Goal: Understand process/instructions: Learn how to perform a task or action

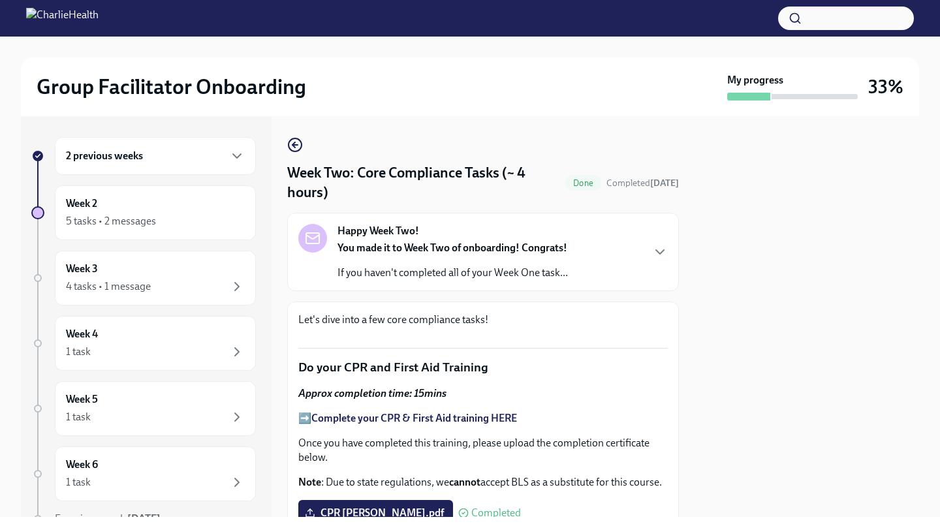
click at [99, 163] on h6 "2 previous weeks" at bounding box center [104, 156] width 77 height 14
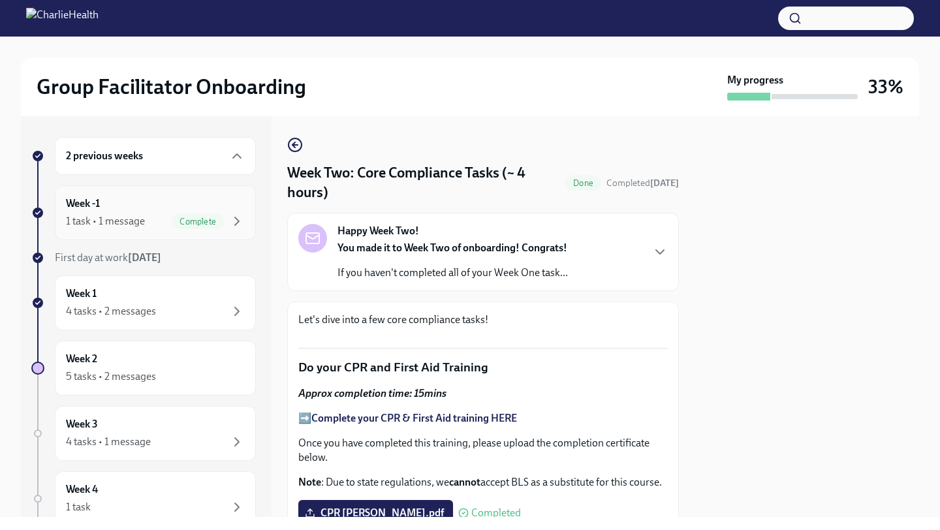
click at [94, 210] on h6 "Week -1" at bounding box center [83, 204] width 34 height 14
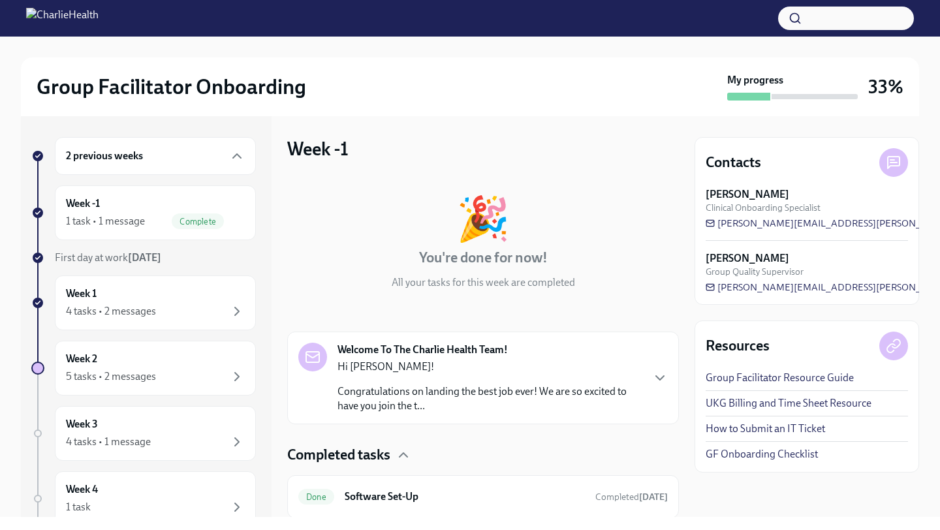
scroll to position [43, 0]
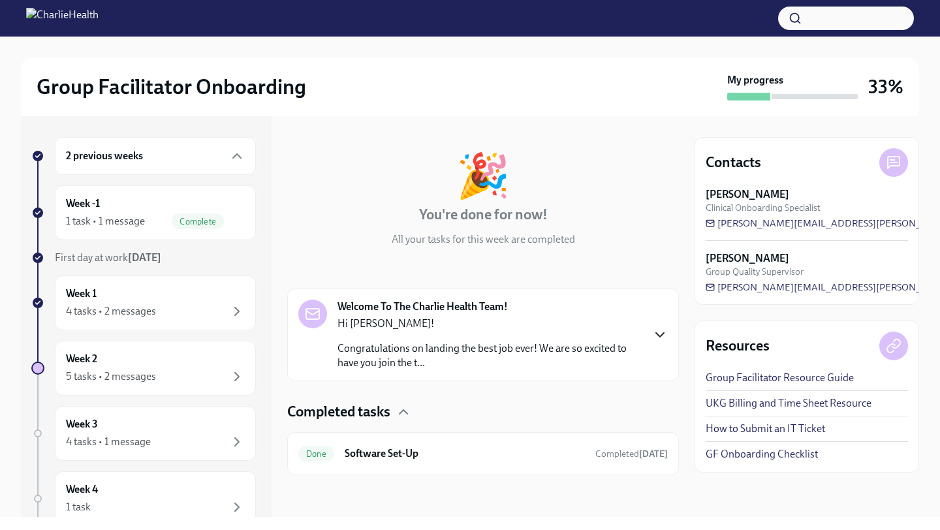
click at [664, 330] on icon "button" at bounding box center [660, 335] width 16 height 16
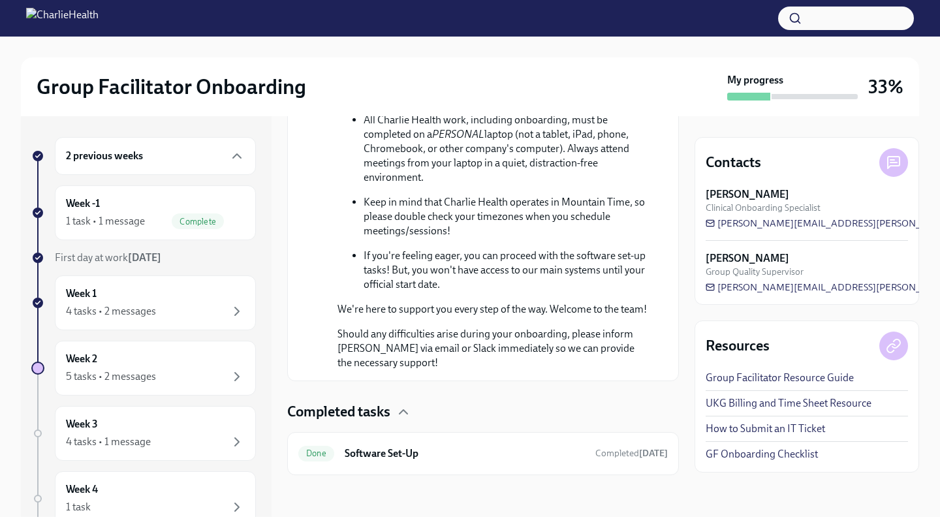
scroll to position [802, 0]
click at [373, 415] on h4 "Completed tasks" at bounding box center [338, 412] width 103 height 20
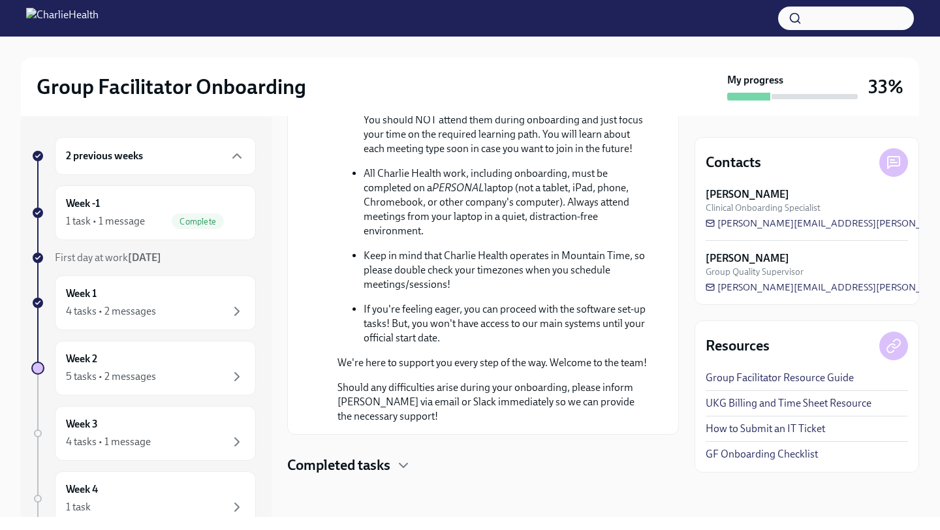
click at [362, 469] on h4 "Completed tasks" at bounding box center [338, 466] width 103 height 20
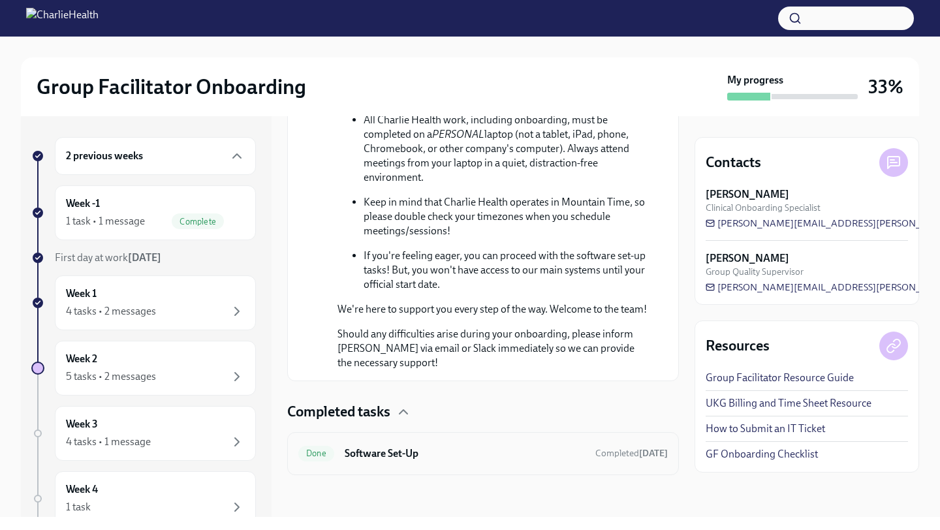
click at [475, 441] on div "Done Software Set-Up Completed 9 days ago" at bounding box center [483, 453] width 392 height 43
click at [389, 454] on h6 "Software Set-Up" at bounding box center [465, 454] width 240 height 14
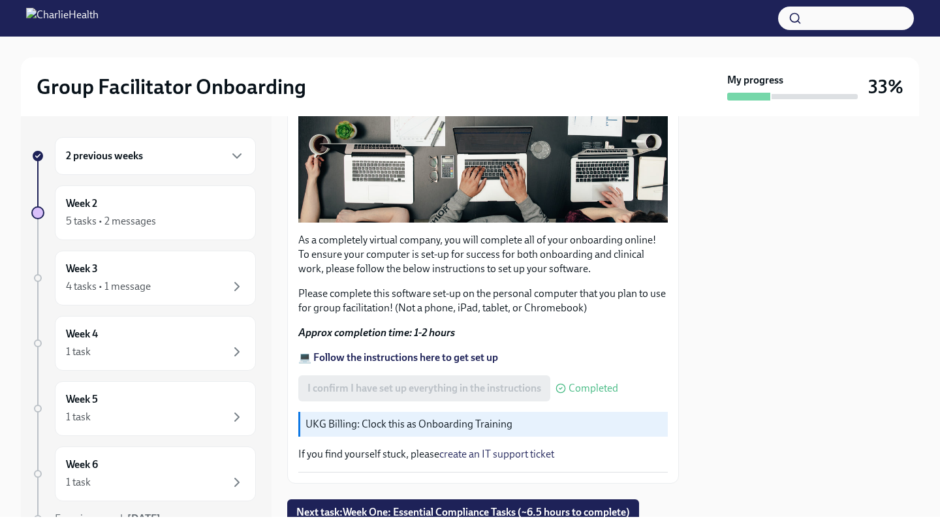
scroll to position [354, 0]
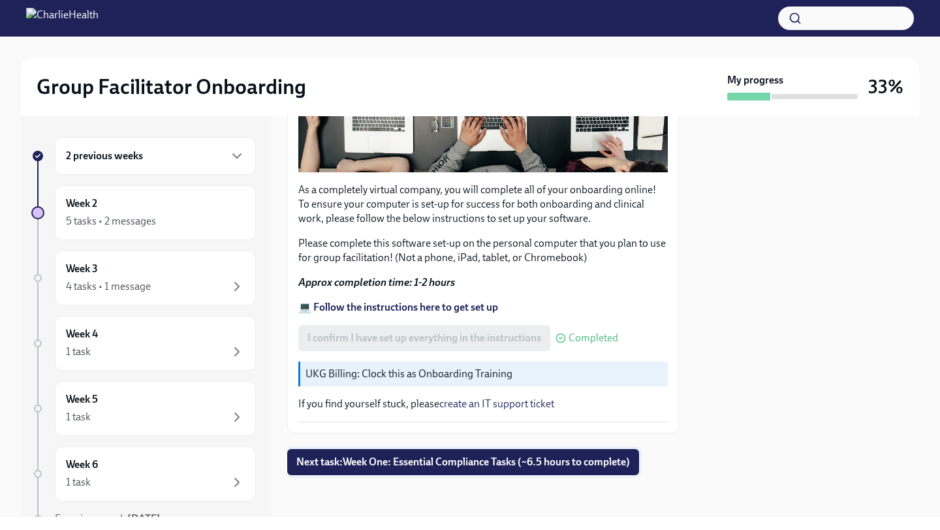
click at [343, 460] on span "Next task : Week One: Essential Compliance Tasks (~6.5 hours to complete)" at bounding box center [463, 462] width 334 height 13
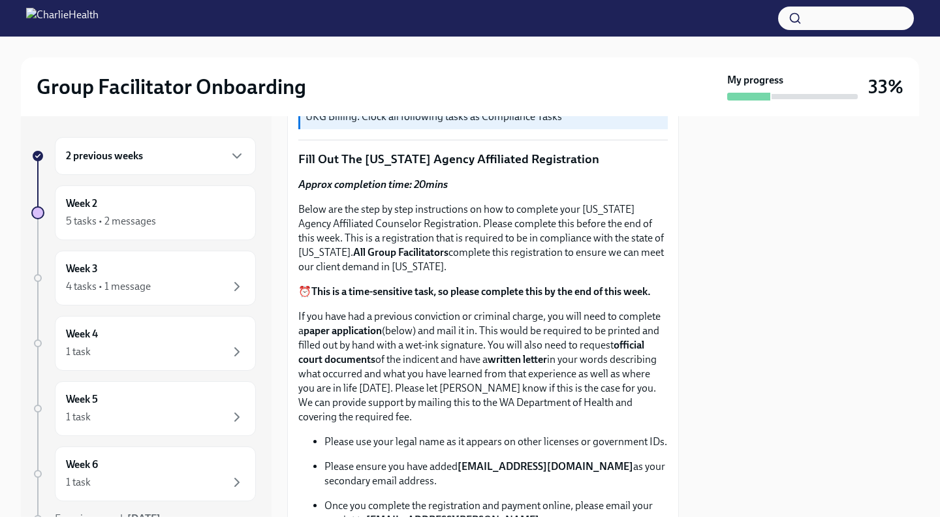
scroll to position [478, 0]
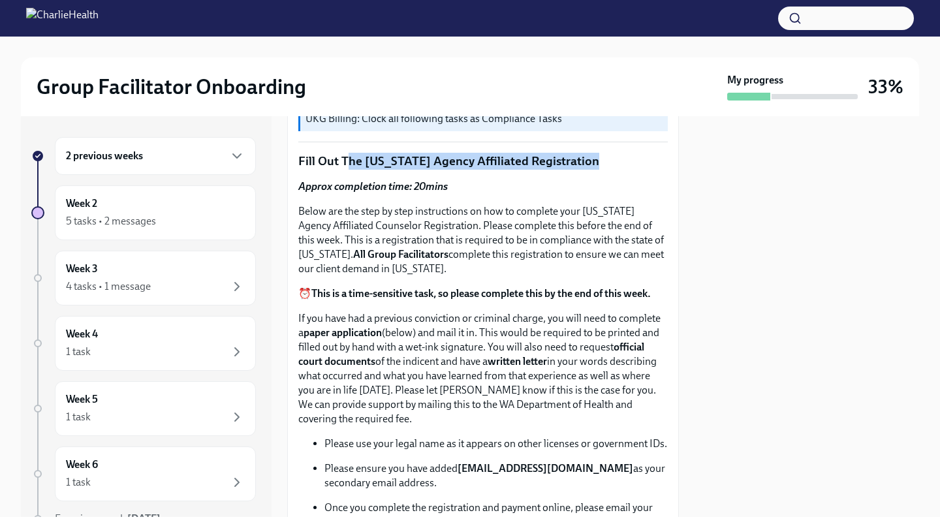
drag, startPoint x: 345, startPoint y: 158, endPoint x: 556, endPoint y: 170, distance: 211.2
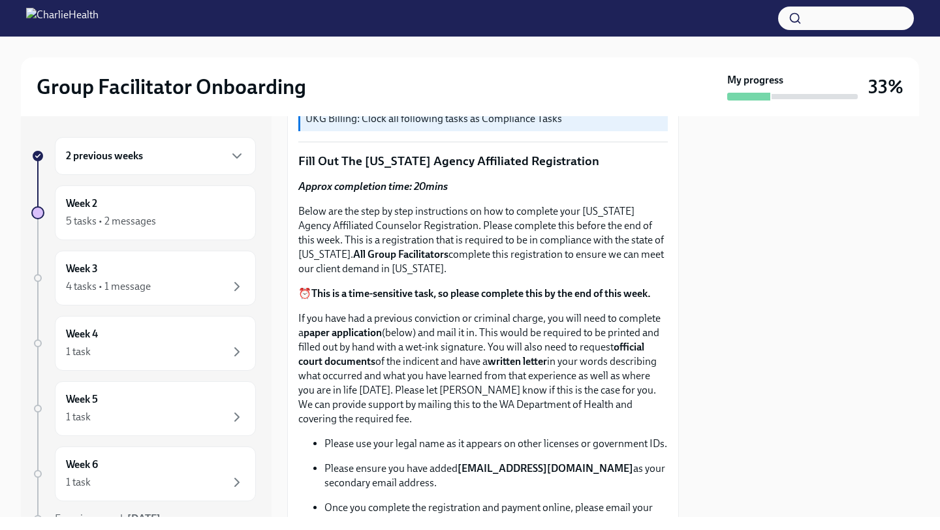
click at [588, 166] on p "Fill Out The Washington Agency Affiliated Registration" at bounding box center [483, 161] width 370 height 17
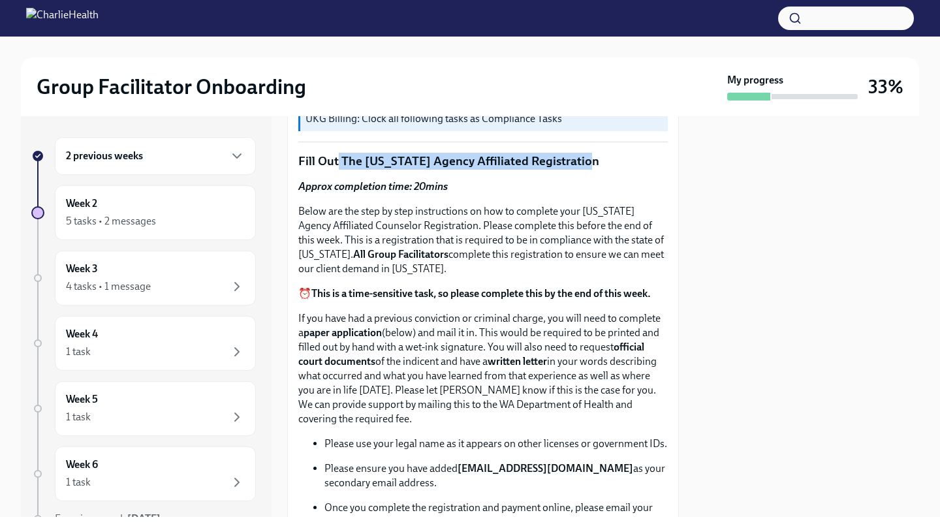
drag, startPoint x: 590, startPoint y: 165, endPoint x: 338, endPoint y: 161, distance: 251.4
click at [338, 161] on p "Fill Out The Washington Agency Affiliated Registration" at bounding box center [483, 161] width 370 height 17
copy p "The Washington Agency Affiliated Registratio"
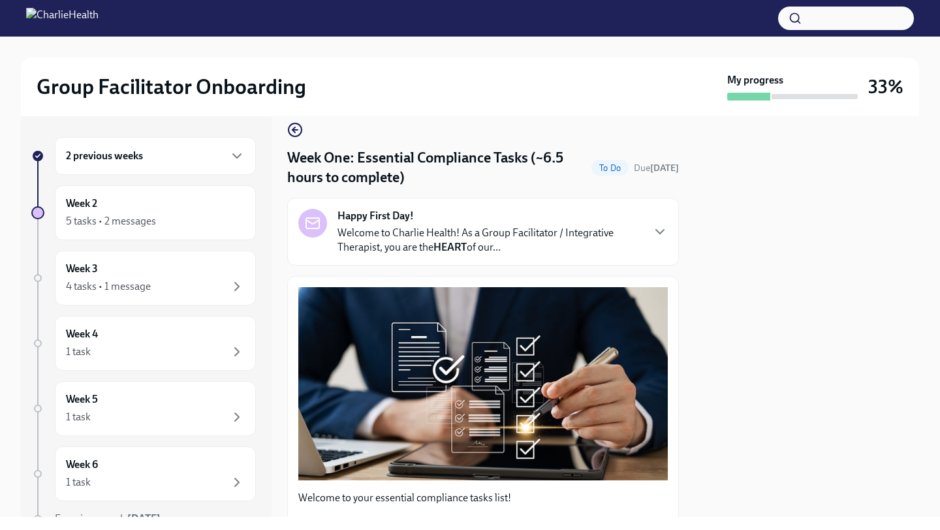
scroll to position [0, 0]
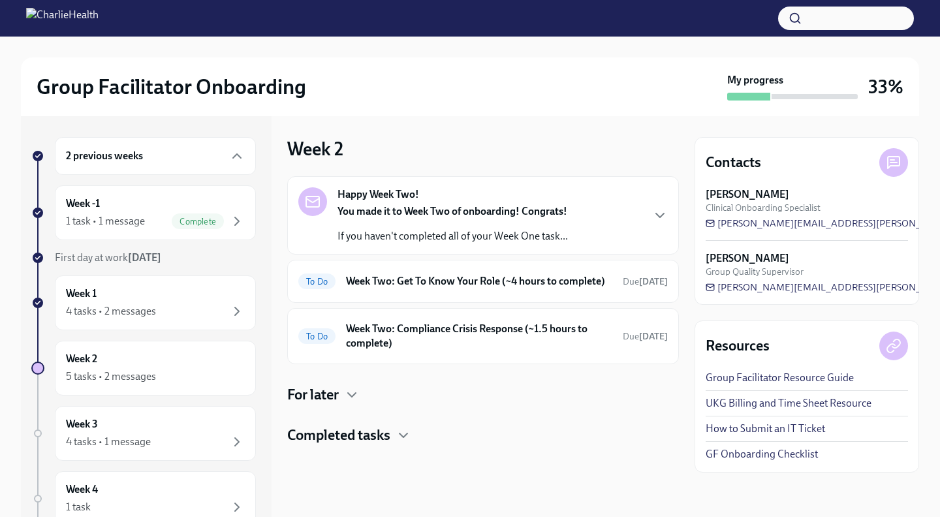
scroll to position [111, 0]
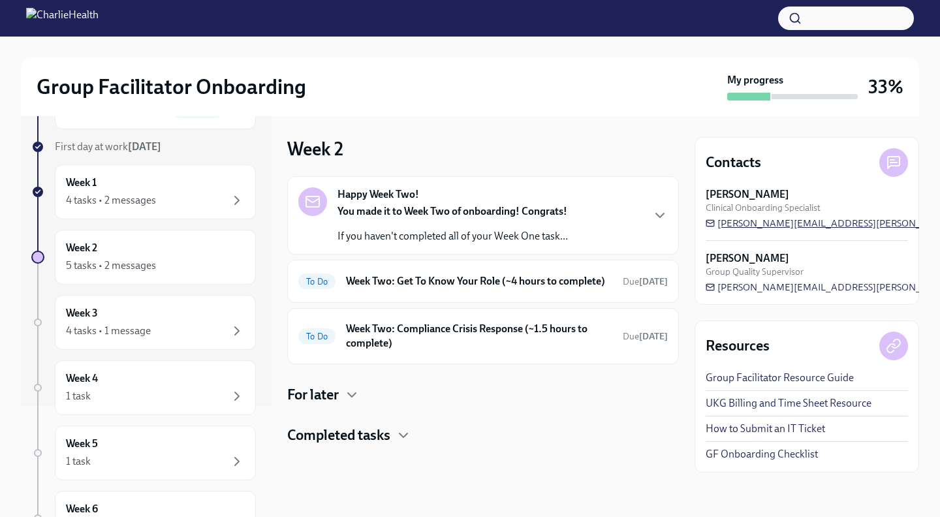
drag, startPoint x: 866, startPoint y: 223, endPoint x: 743, endPoint y: 229, distance: 122.9
click at [743, 229] on div "[PERSON_NAME] Clinical Onboarding Specialist [PERSON_NAME][EMAIL_ADDRESS][PERSO…" at bounding box center [807, 208] width 202 height 42
click at [714, 225] on rect at bounding box center [710, 223] width 8 height 6
